Goal: Transaction & Acquisition: Book appointment/travel/reservation

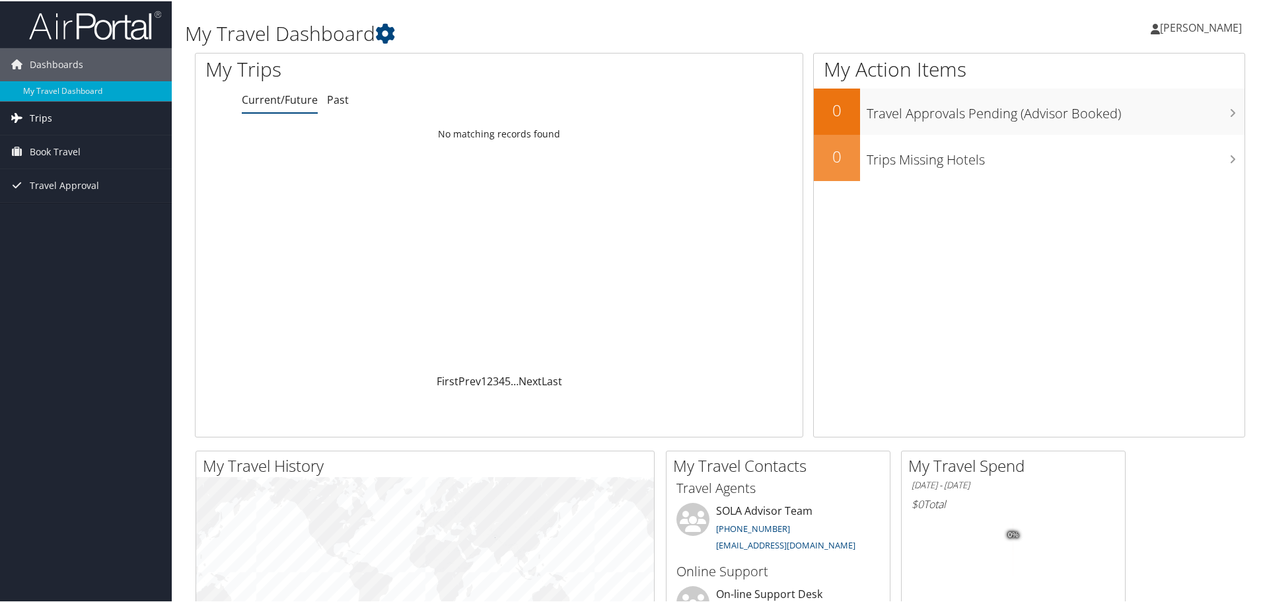
click at [45, 121] on span "Trips" at bounding box center [41, 116] width 22 height 33
click at [48, 211] on span "Book Travel" at bounding box center [55, 209] width 51 height 33
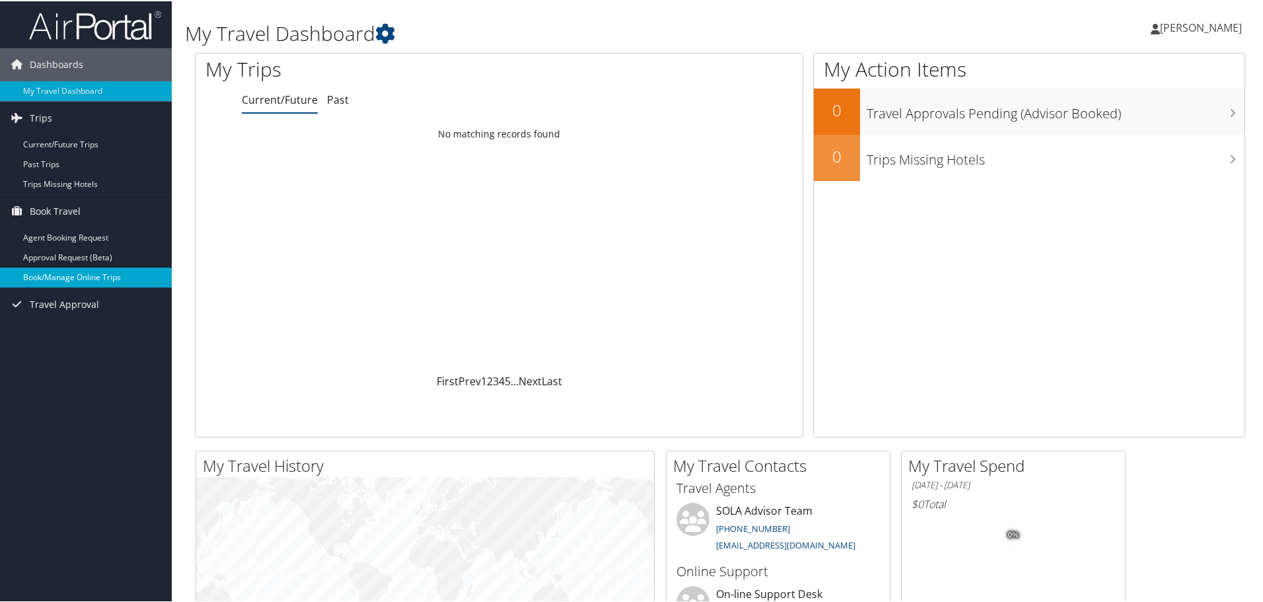
click at [50, 283] on link "Book/Manage Online Trips" at bounding box center [86, 276] width 172 height 20
